Goal: Task Accomplishment & Management: Complete application form

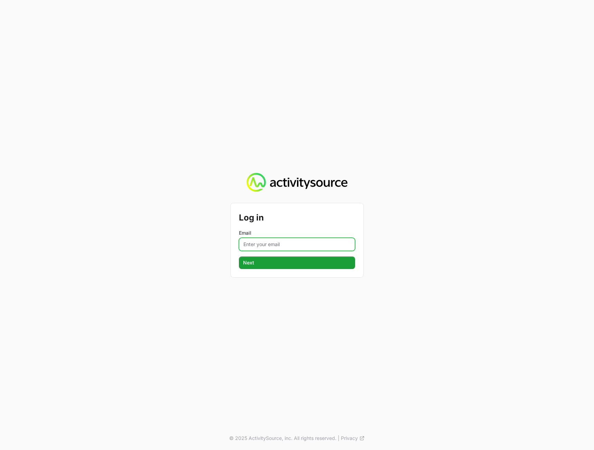
click at [271, 240] on input "Email" at bounding box center [297, 244] width 116 height 13
click at [321, 242] on input "Email" at bounding box center [297, 244] width 116 height 13
type input "peter@activitysource.com"
click at [239, 256] on button "Next Next" at bounding box center [297, 262] width 116 height 12
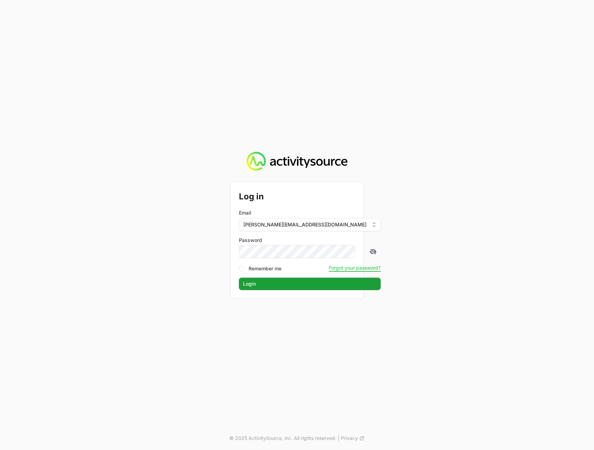
drag, startPoint x: 487, startPoint y: 252, endPoint x: 449, endPoint y: 264, distance: 39.9
click at [486, 252] on div "Log in Email peter@activitysource.com Password Remember me Forgot your password…" at bounding box center [297, 225] width 594 height 450
click at [284, 281] on span "Login" at bounding box center [309, 283] width 133 height 8
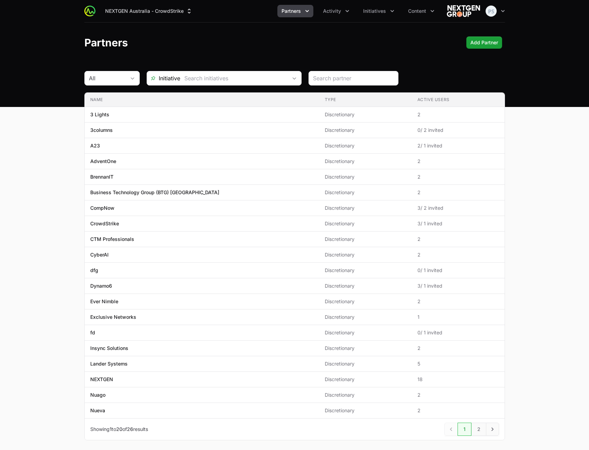
click at [289, 11] on span "Partners" at bounding box center [291, 11] width 19 height 7
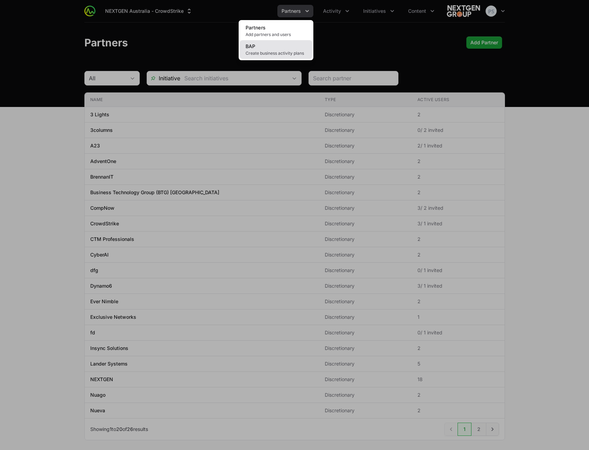
click at [270, 47] on link "BAP Create business activity plans" at bounding box center [276, 49] width 72 height 19
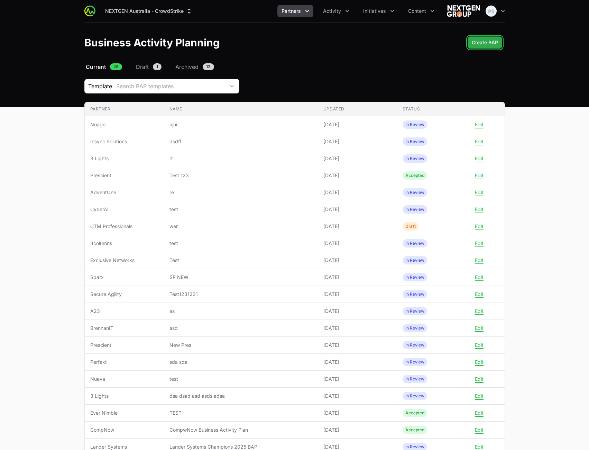
click at [478, 43] on span "Create BAP" at bounding box center [485, 42] width 26 height 8
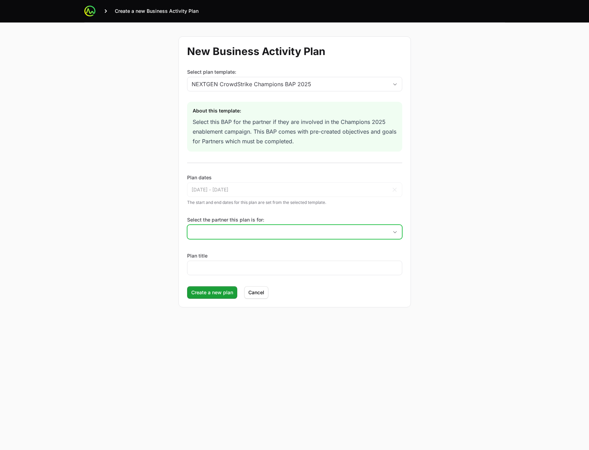
drag, startPoint x: 272, startPoint y: 227, endPoint x: 271, endPoint y: 231, distance: 4.6
click at [271, 228] on input "Select the partner this plan is for:" at bounding box center [287, 232] width 201 height 14
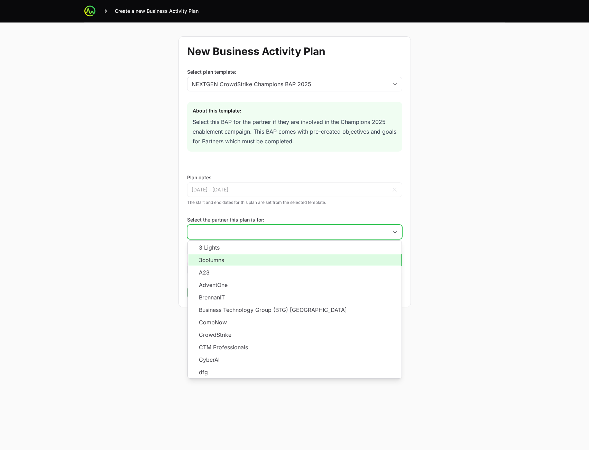
click at [256, 264] on li "3columns" at bounding box center [295, 260] width 214 height 12
type input "3columns"
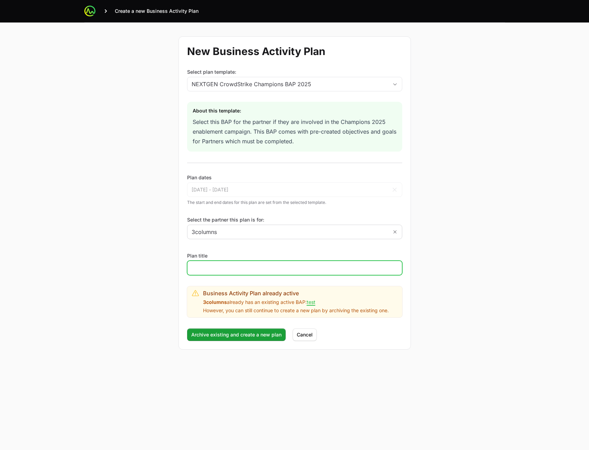
click at [267, 265] on input "Plan title" at bounding box center [295, 268] width 206 height 8
type input "asd"
click at [574, 240] on main "Create a new Business Activity Plan New Business Activity Plan Select plan temp…" at bounding box center [294, 225] width 589 height 450
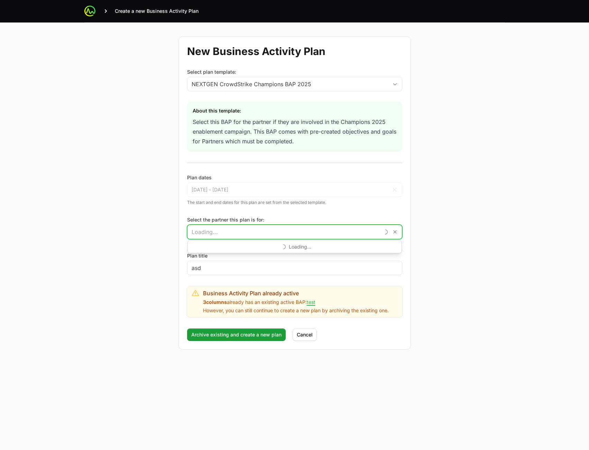
click at [293, 232] on input "Select the partner this plan is for:" at bounding box center [283, 232] width 192 height 14
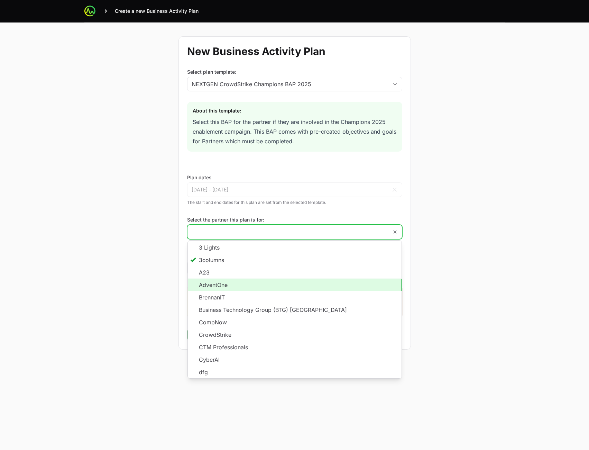
click at [242, 289] on li "AdventOne" at bounding box center [295, 284] width 214 height 12
type input "AdventOne"
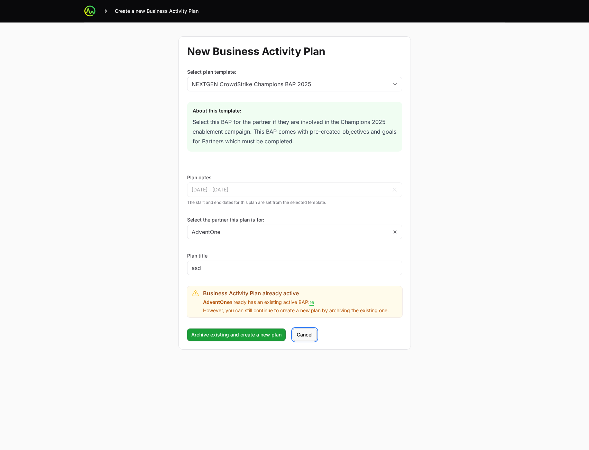
click at [307, 333] on span "Cancel" at bounding box center [305, 334] width 16 height 8
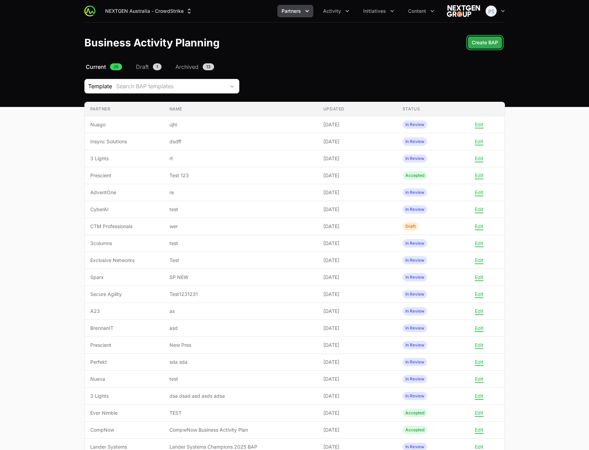
click at [486, 43] on span "Create BAP" at bounding box center [485, 42] width 26 height 8
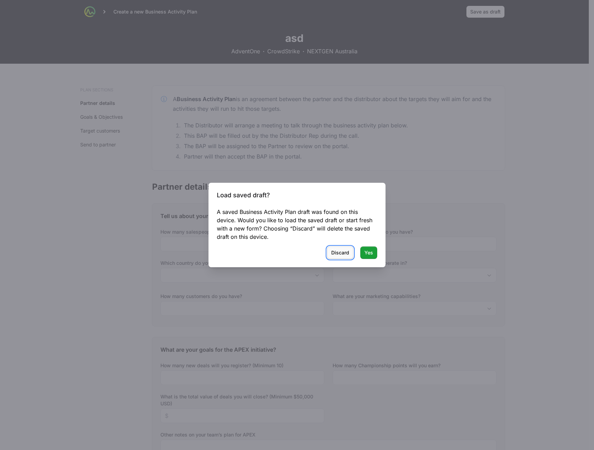
click at [339, 251] on span "Discard" at bounding box center [340, 252] width 18 height 8
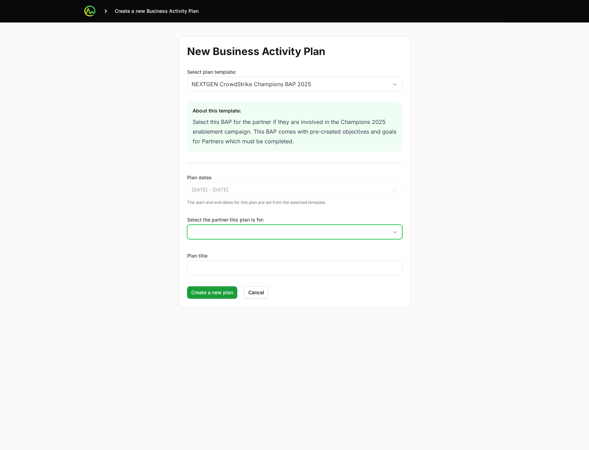
click at [238, 230] on input "Select the partner this plan is for:" at bounding box center [287, 232] width 201 height 14
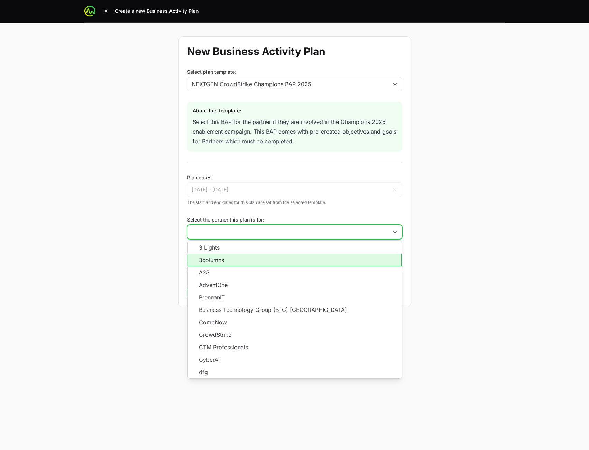
click at [239, 259] on li "3columns" at bounding box center [295, 260] width 214 height 12
type input "3columns"
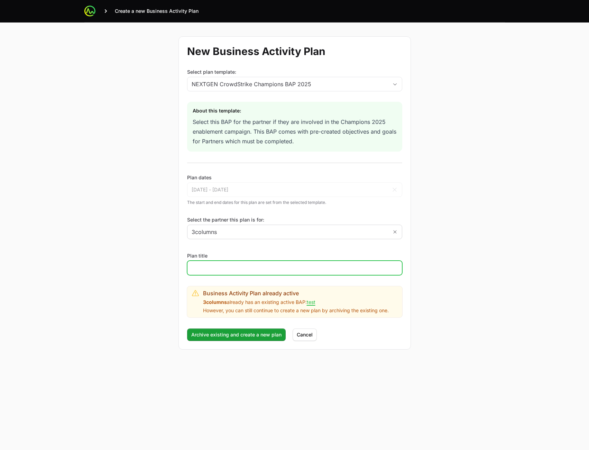
click at [233, 270] on input "Plan title" at bounding box center [295, 268] width 206 height 8
type input "asd"
drag, startPoint x: 487, startPoint y: 307, endPoint x: 446, endPoint y: 310, distance: 40.6
click at [485, 306] on div "New Business Activity Plan Select plan template: NEXTGEN CrowdStrike Champions …" at bounding box center [294, 192] width 443 height 341
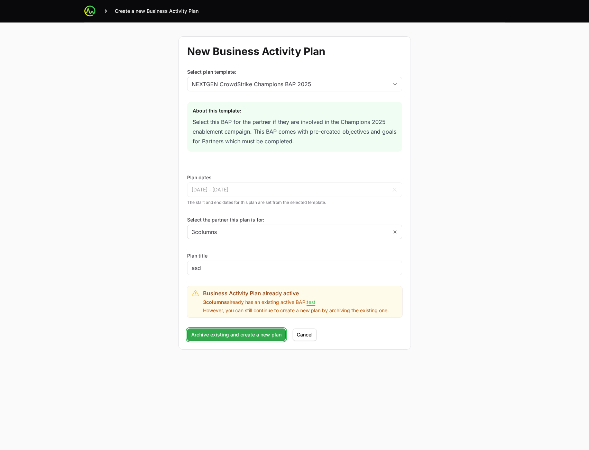
click at [255, 333] on span "Archive existing and create a new plan" at bounding box center [236, 334] width 90 height 8
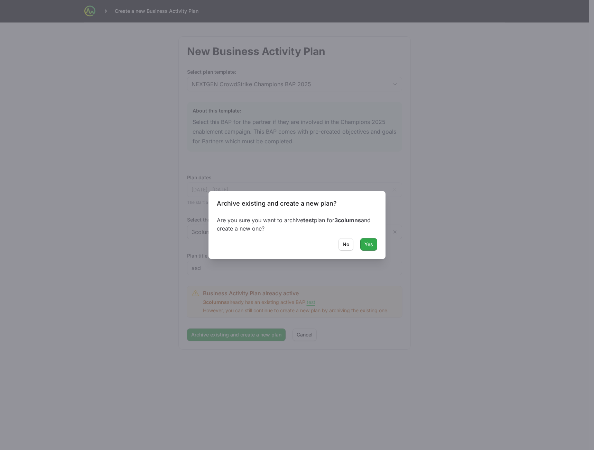
click at [371, 244] on span "Yes" at bounding box center [369, 244] width 9 height 8
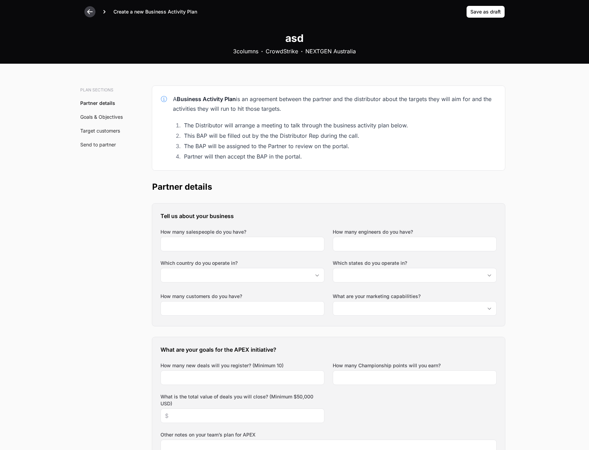
click at [89, 10] on icon at bounding box center [89, 11] width 7 height 7
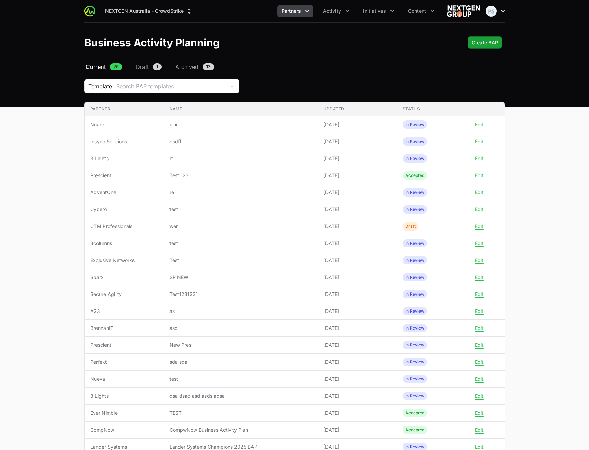
click at [499, 11] on icon "button" at bounding box center [502, 11] width 7 height 7
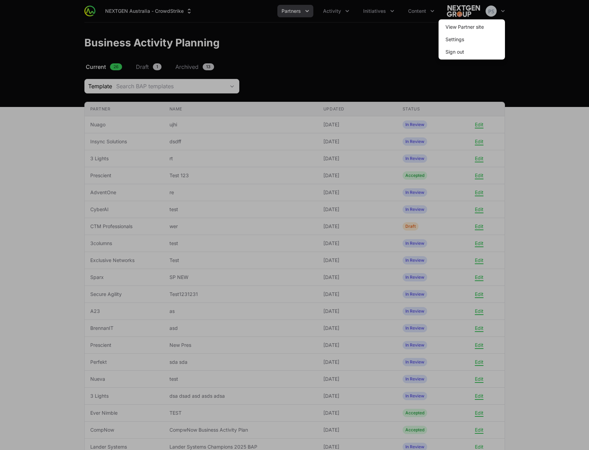
click at [473, 50] on span "Sign out" at bounding box center [472, 52] width 66 height 12
click at [455, 50] on button "Sign out" at bounding box center [455, 52] width 30 height 12
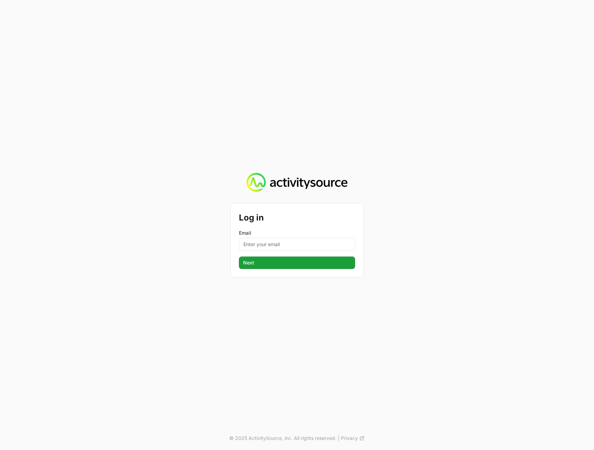
drag, startPoint x: 419, startPoint y: 178, endPoint x: 374, endPoint y: 140, distance: 59.3
click at [418, 177] on div "Log in Email Next Next © 2025 ActivitySource, inc. All rights reserved. | Priva…" at bounding box center [297, 225] width 594 height 450
